Goal: Information Seeking & Learning: Learn about a topic

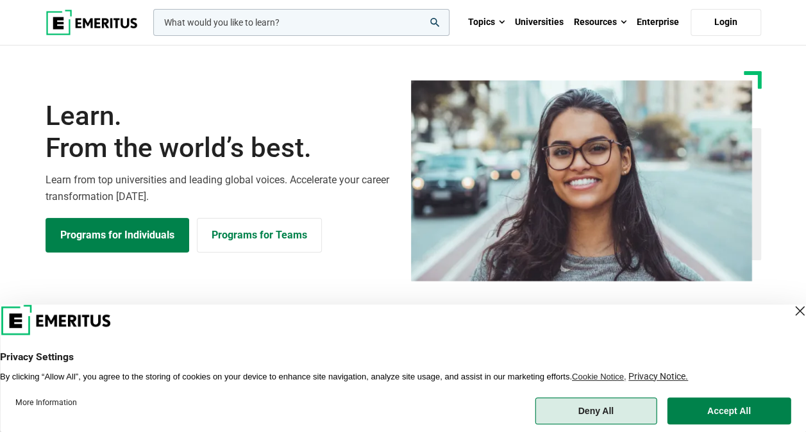
click at [605, 405] on button "Deny All" at bounding box center [596, 411] width 122 height 27
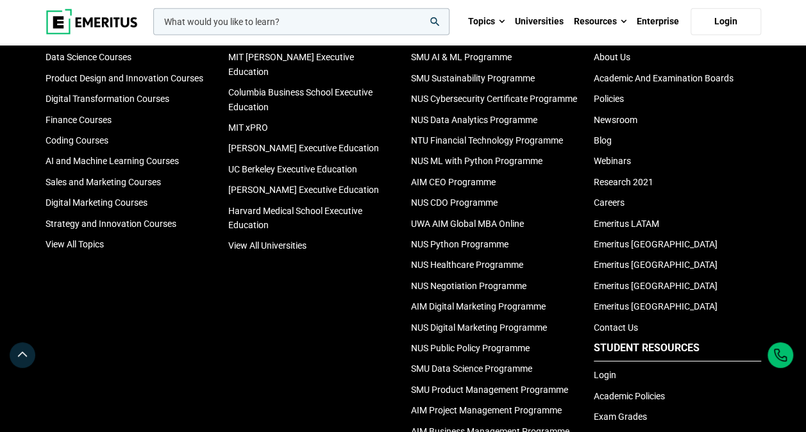
scroll to position [4228, 0]
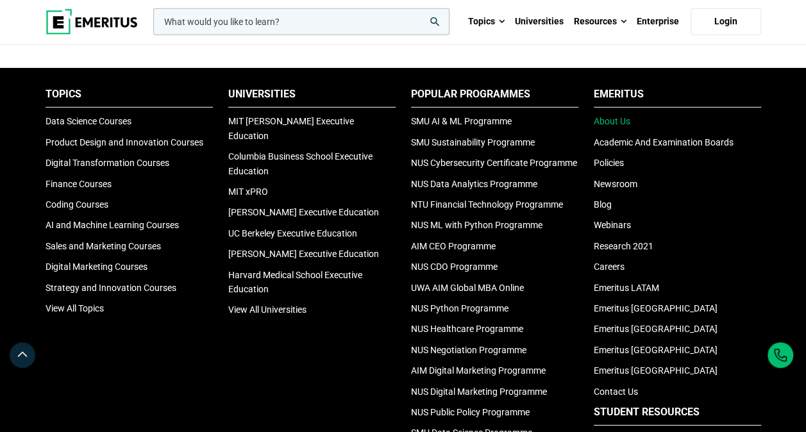
click at [601, 124] on link "About Us" at bounding box center [612, 121] width 37 height 10
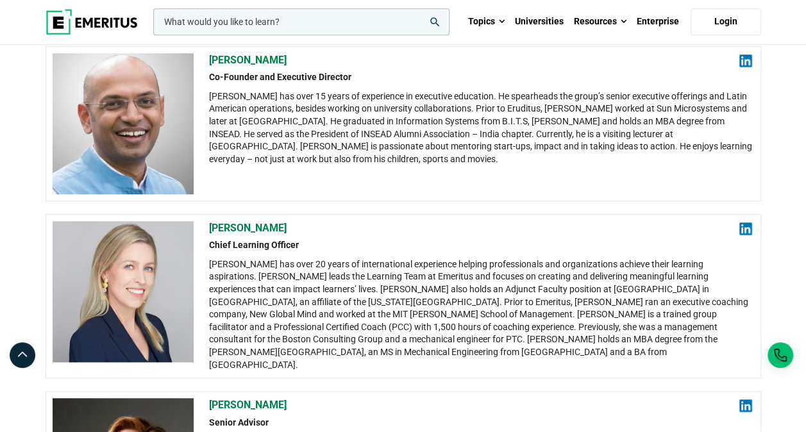
scroll to position [385, 0]
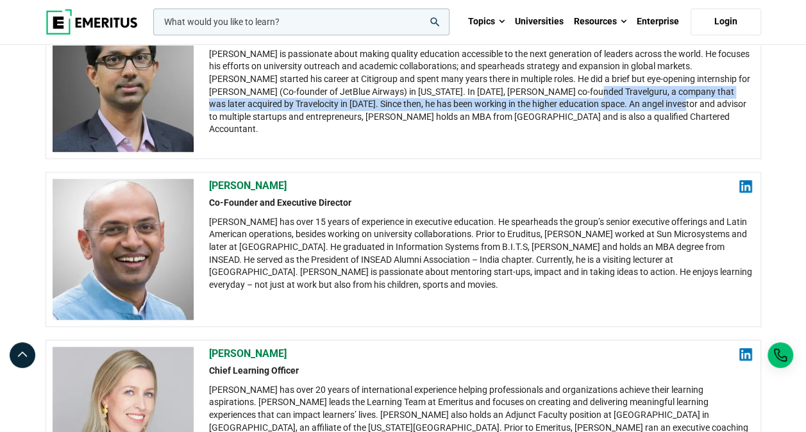
drag, startPoint x: 579, startPoint y: 91, endPoint x: 653, endPoint y: 103, distance: 74.6
click at [653, 103] on div "[PERSON_NAME] is passionate about making quality education accessible to the ne…" at bounding box center [481, 92] width 544 height 88
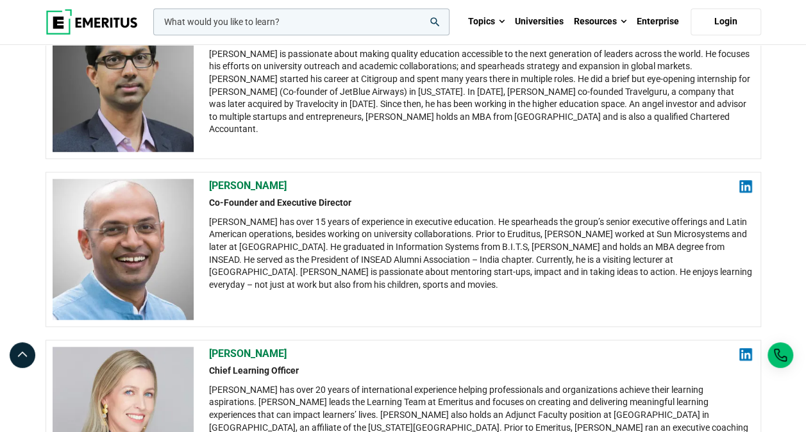
click at [403, 144] on div "[PERSON_NAME] Co-Founder and Executive Director [PERSON_NAME] is passionate abo…" at bounding box center [481, 81] width 544 height 141
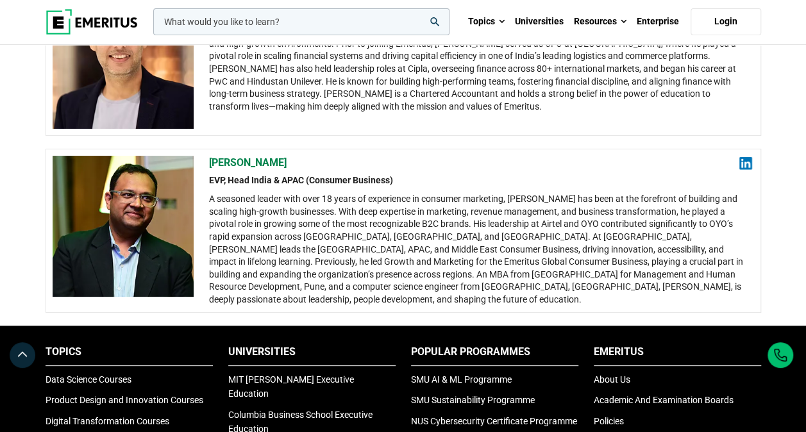
scroll to position [2437, 0]
